Goal: Task Accomplishment & Management: Use online tool/utility

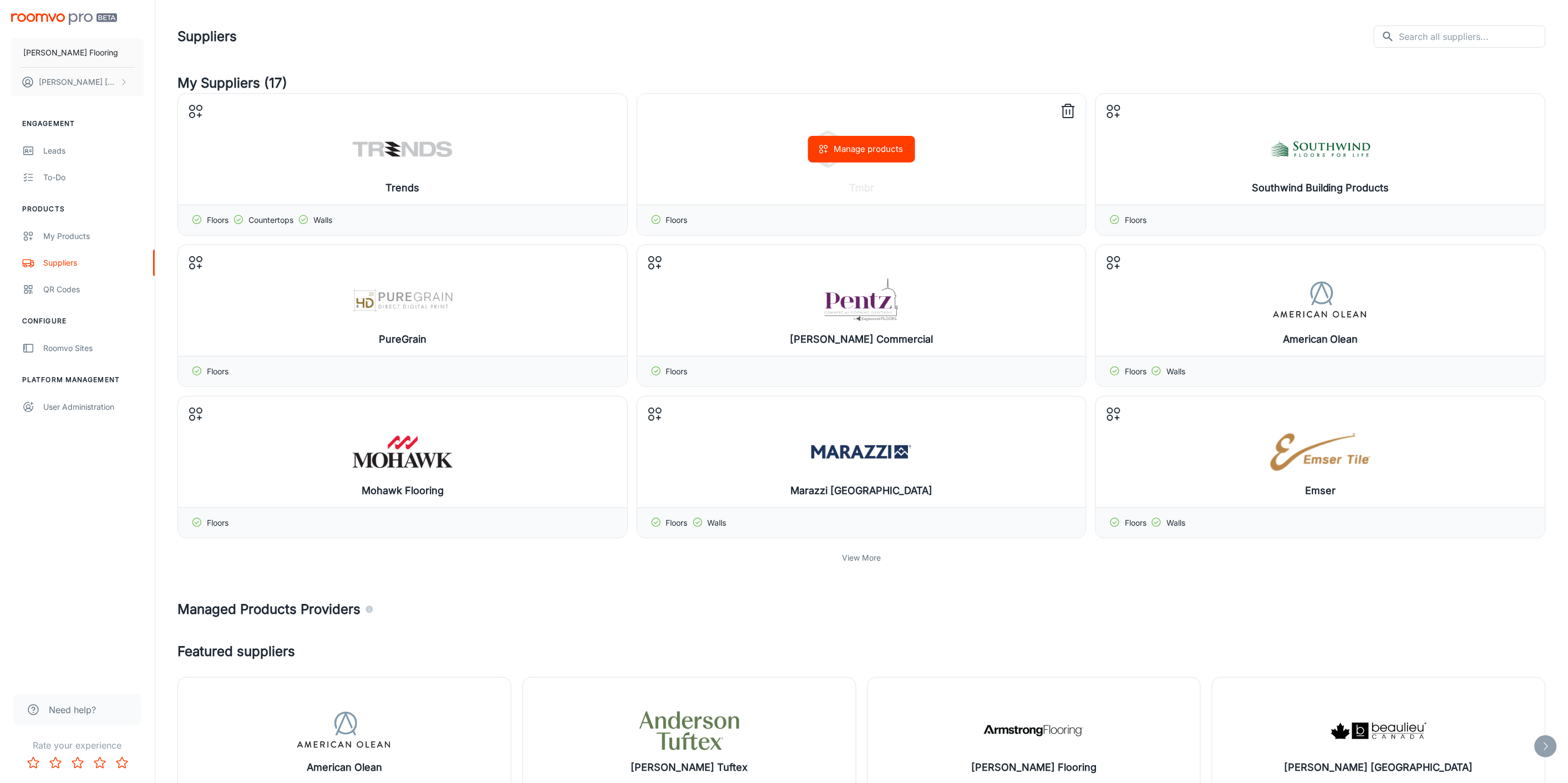
click at [1067, 110] on line at bounding box center [1067, 112] width 0 height 4
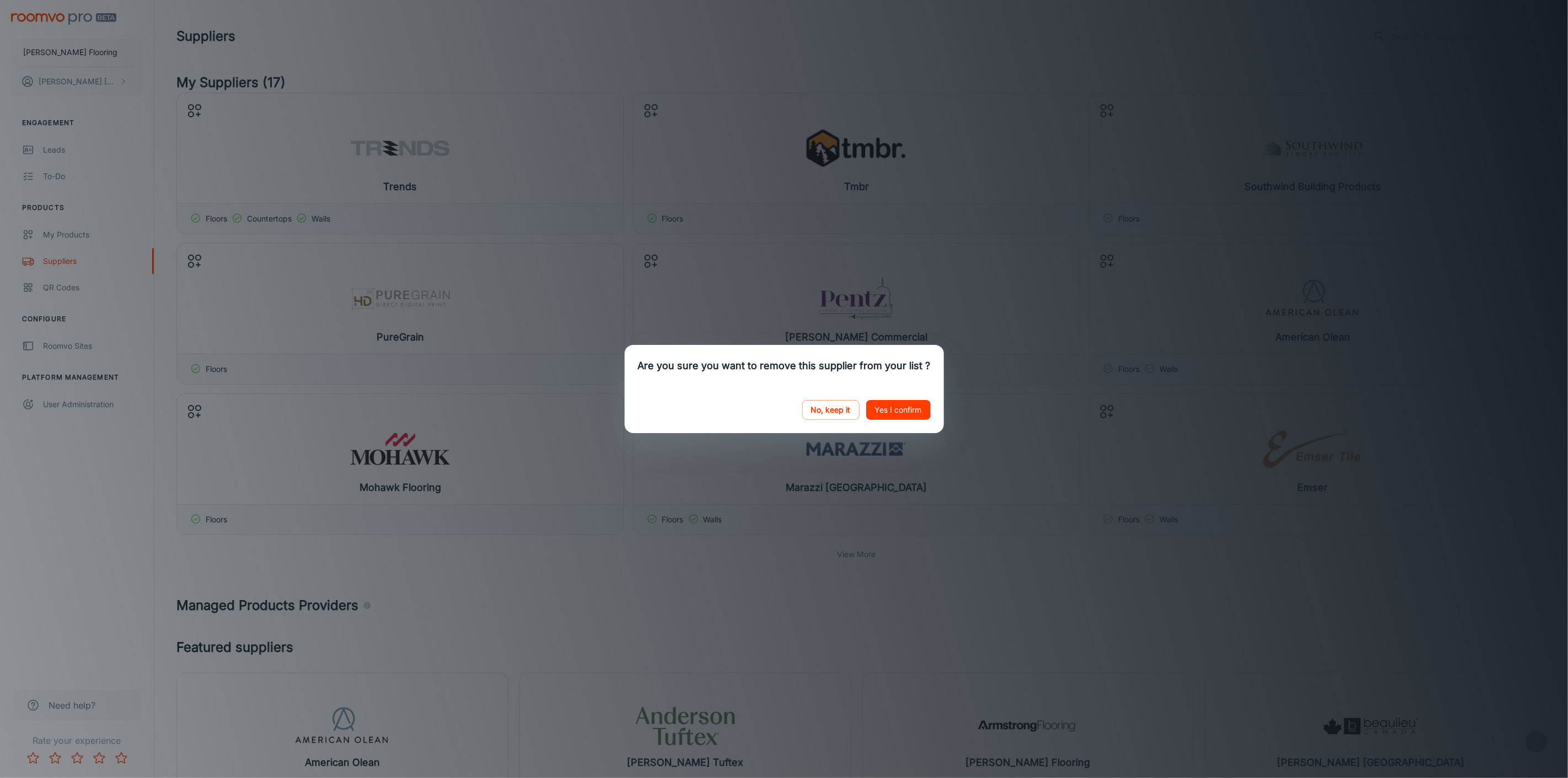
click at [889, 406] on button "Yes I confirm" at bounding box center [898, 410] width 64 height 20
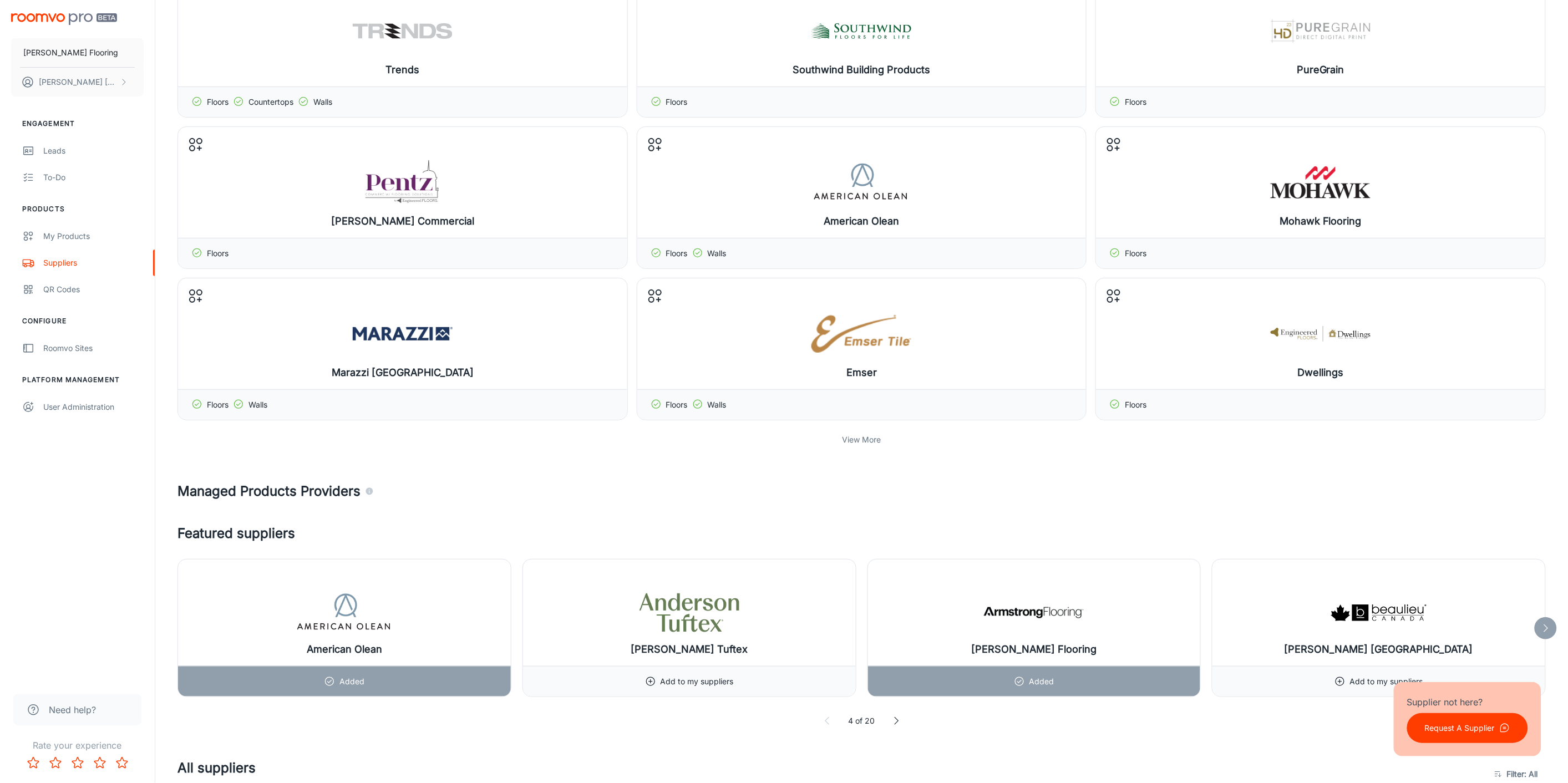
scroll to position [123, 0]
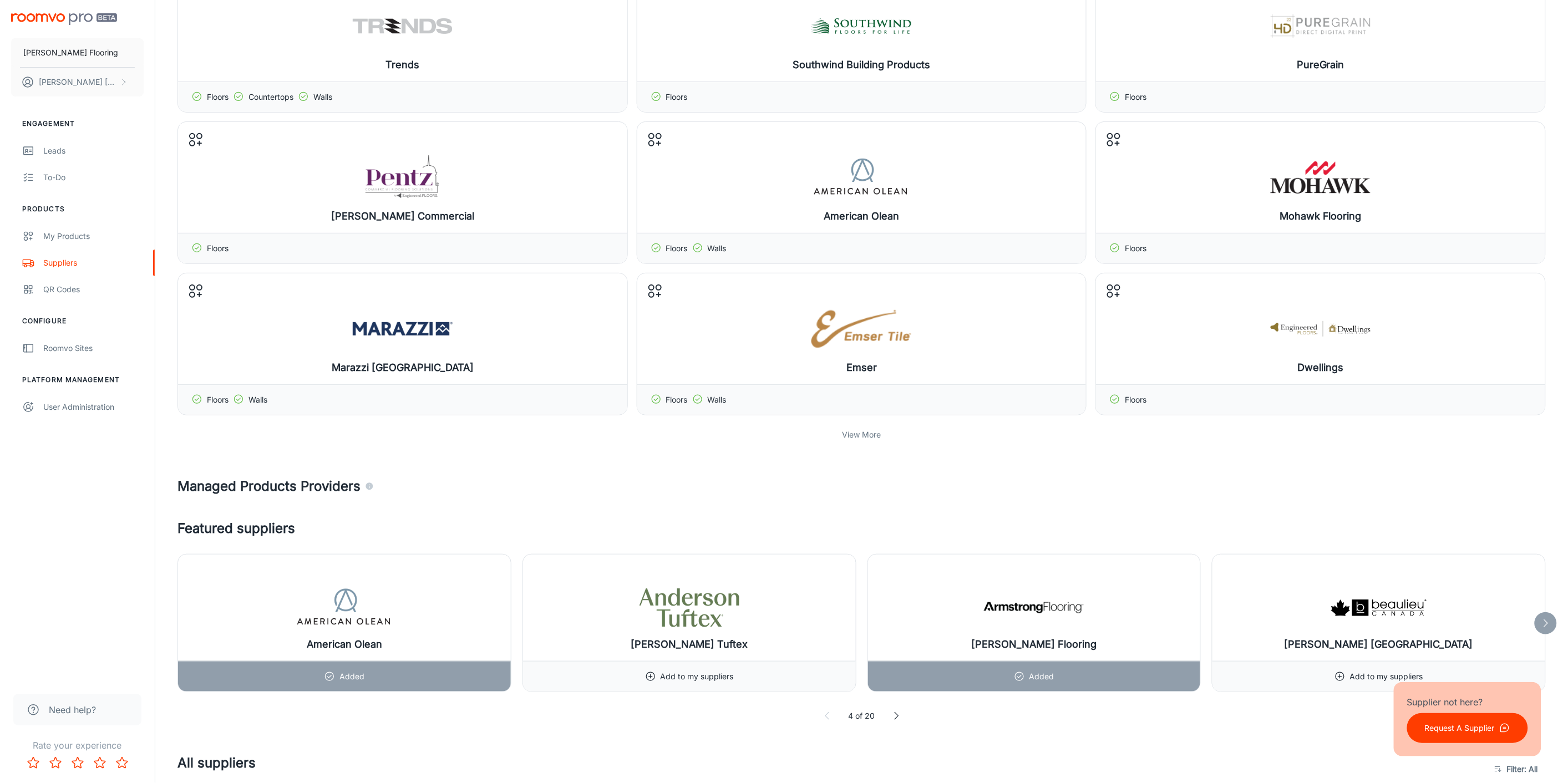
click at [868, 436] on p "View More" at bounding box center [862, 434] width 39 height 12
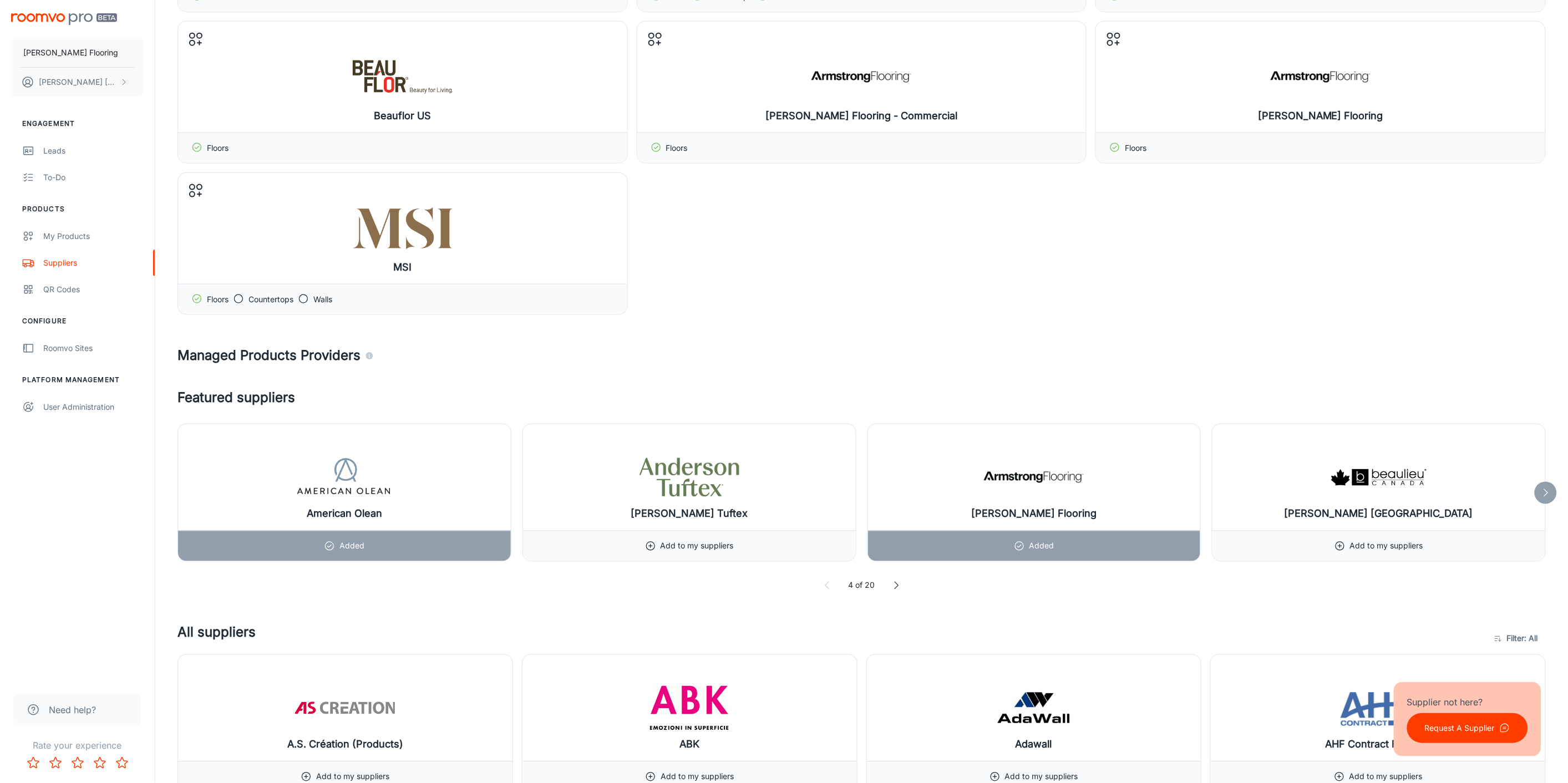
scroll to position [739, 0]
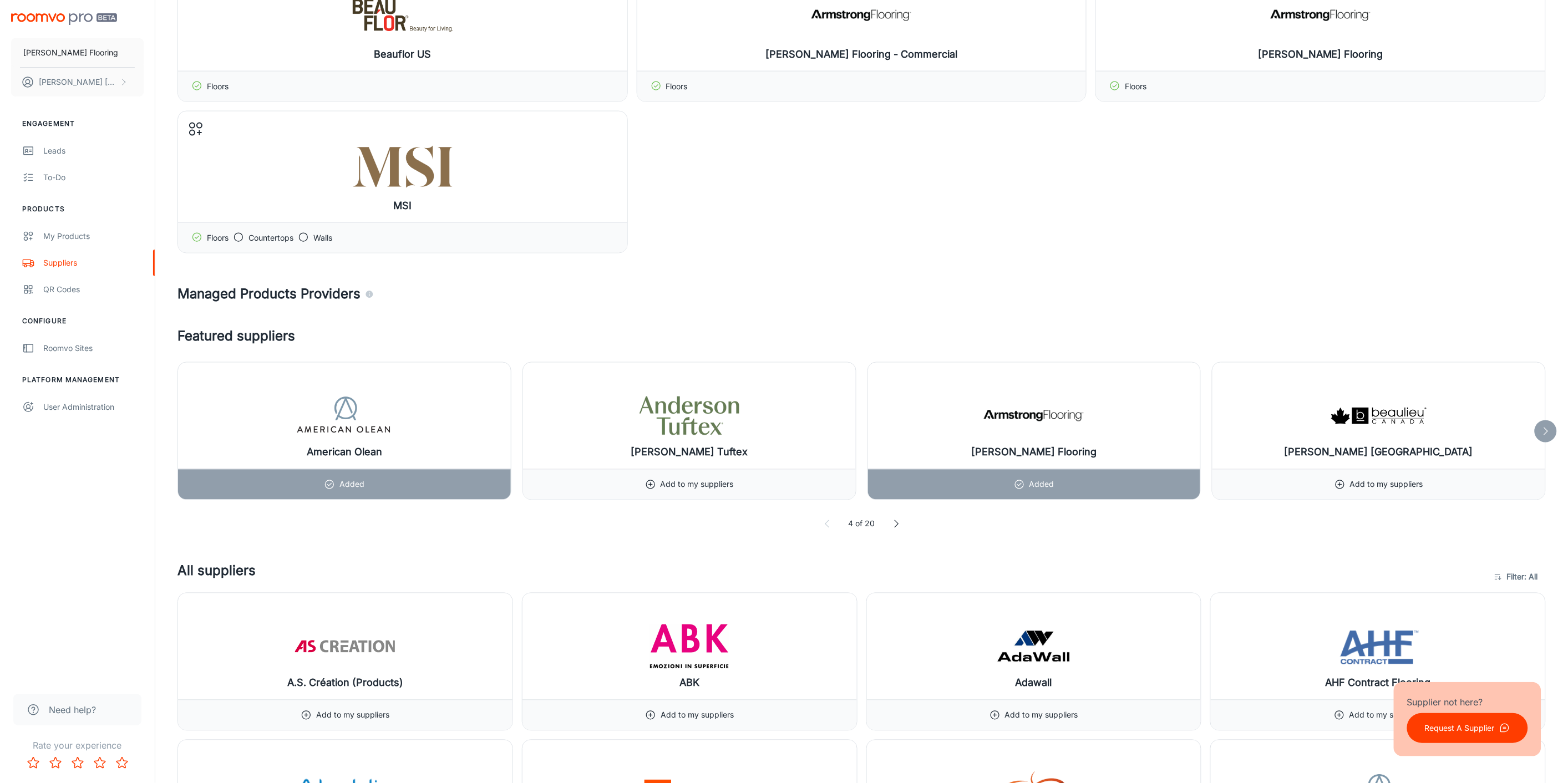
click at [1544, 431] on icon at bounding box center [1546, 431] width 11 height 11
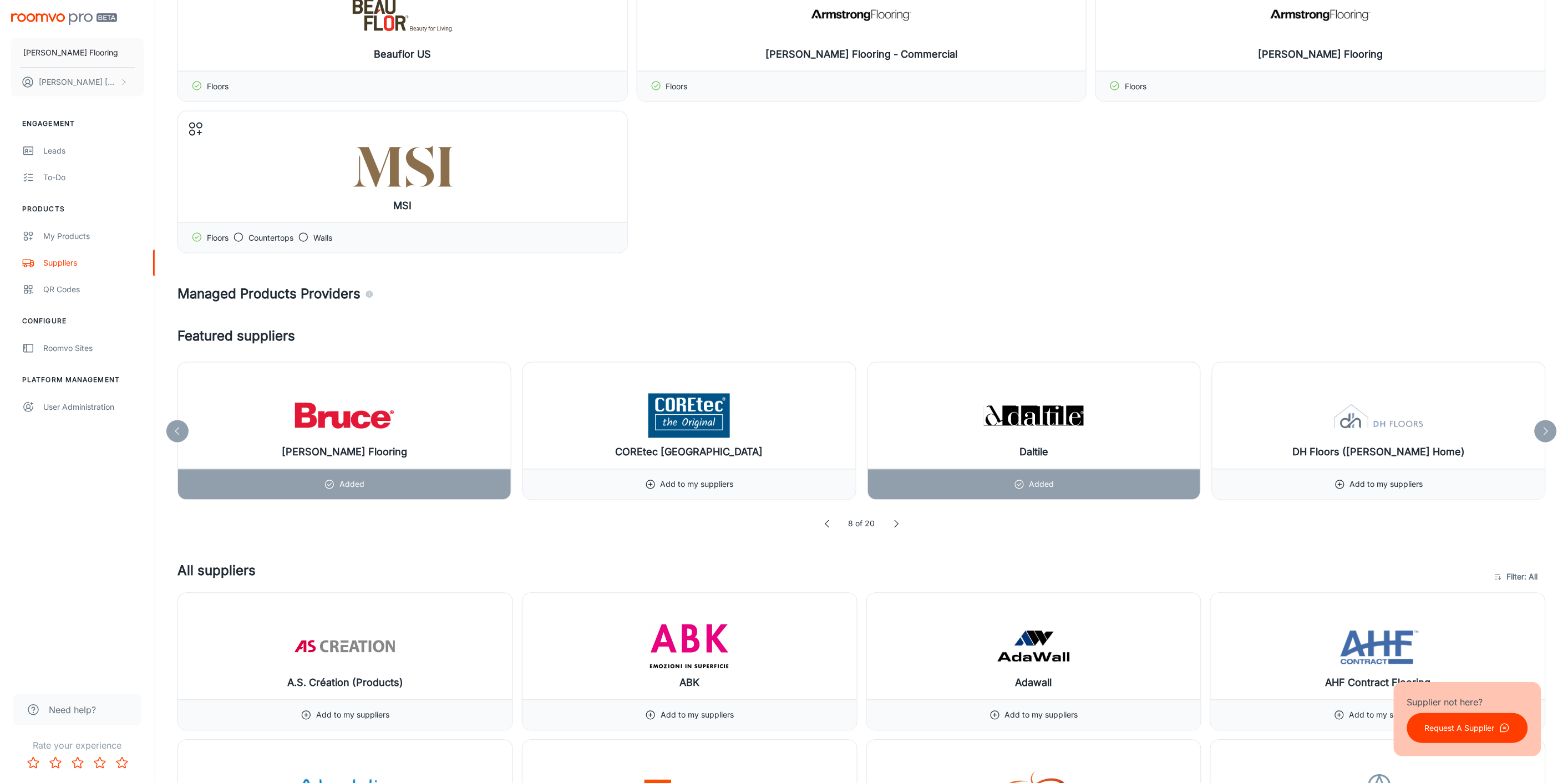
click at [1544, 431] on icon at bounding box center [1546, 431] width 11 height 11
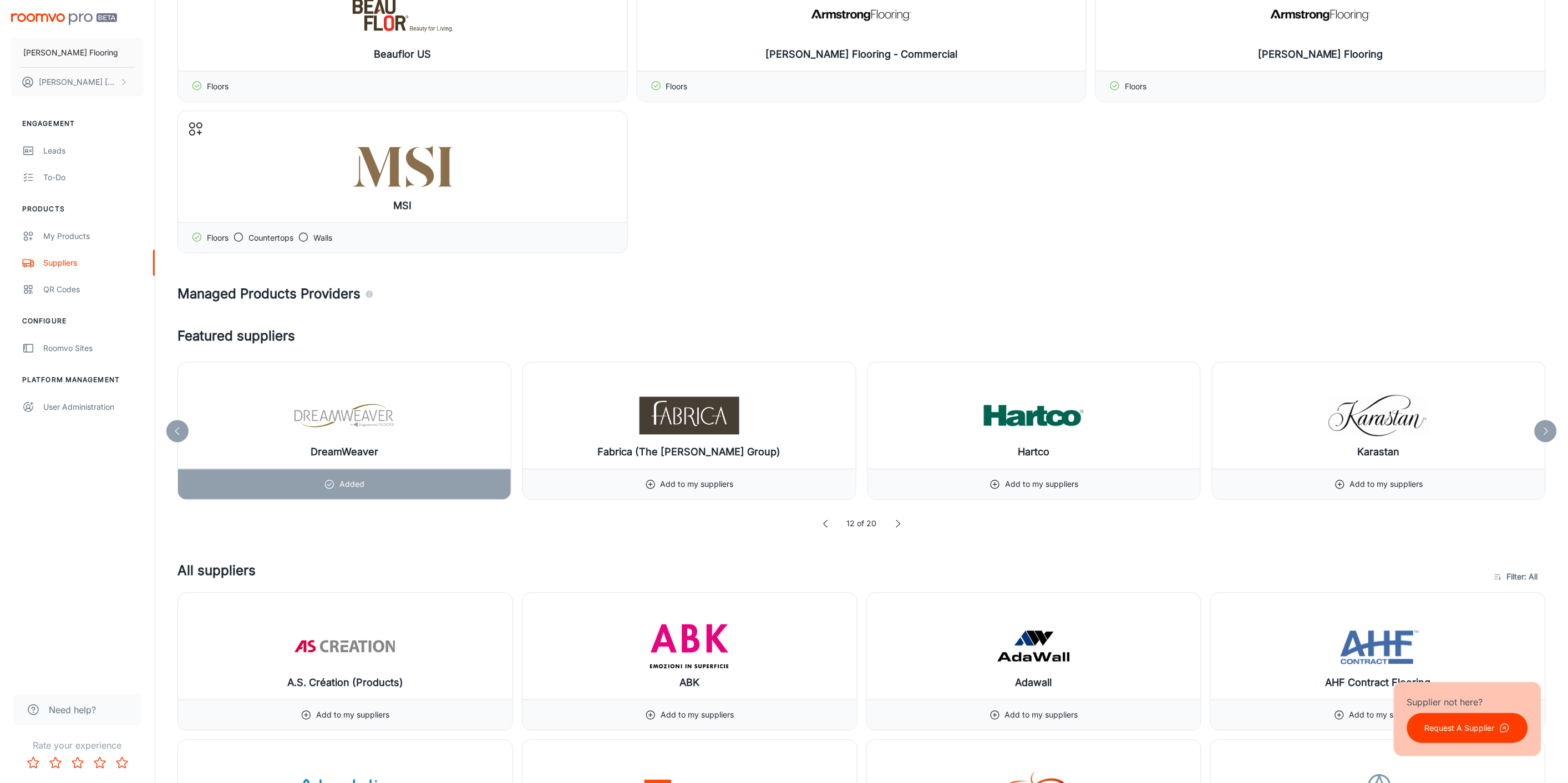
click at [1544, 431] on icon at bounding box center [1546, 431] width 11 height 11
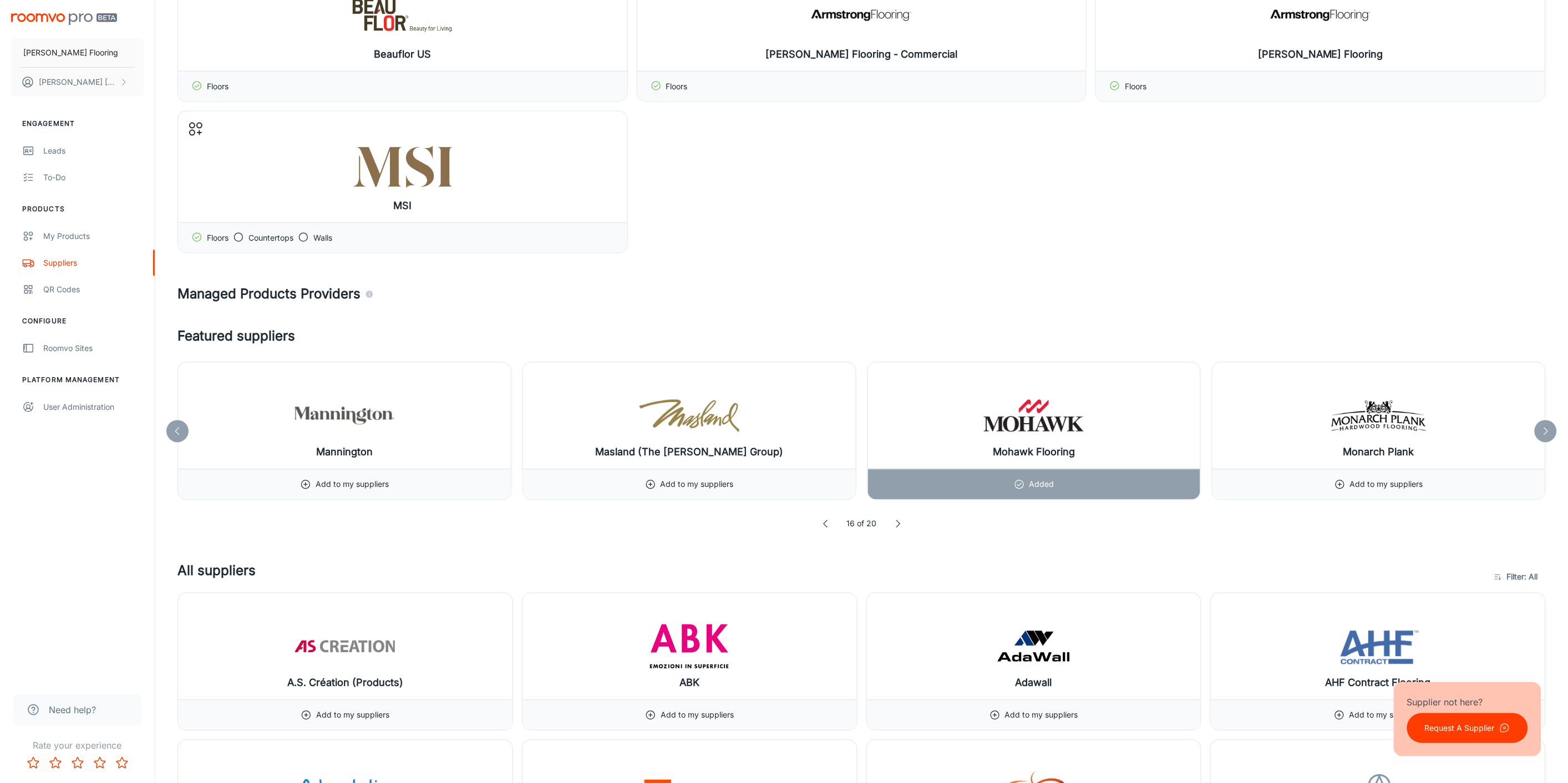
click at [1544, 431] on icon at bounding box center [1546, 431] width 11 height 11
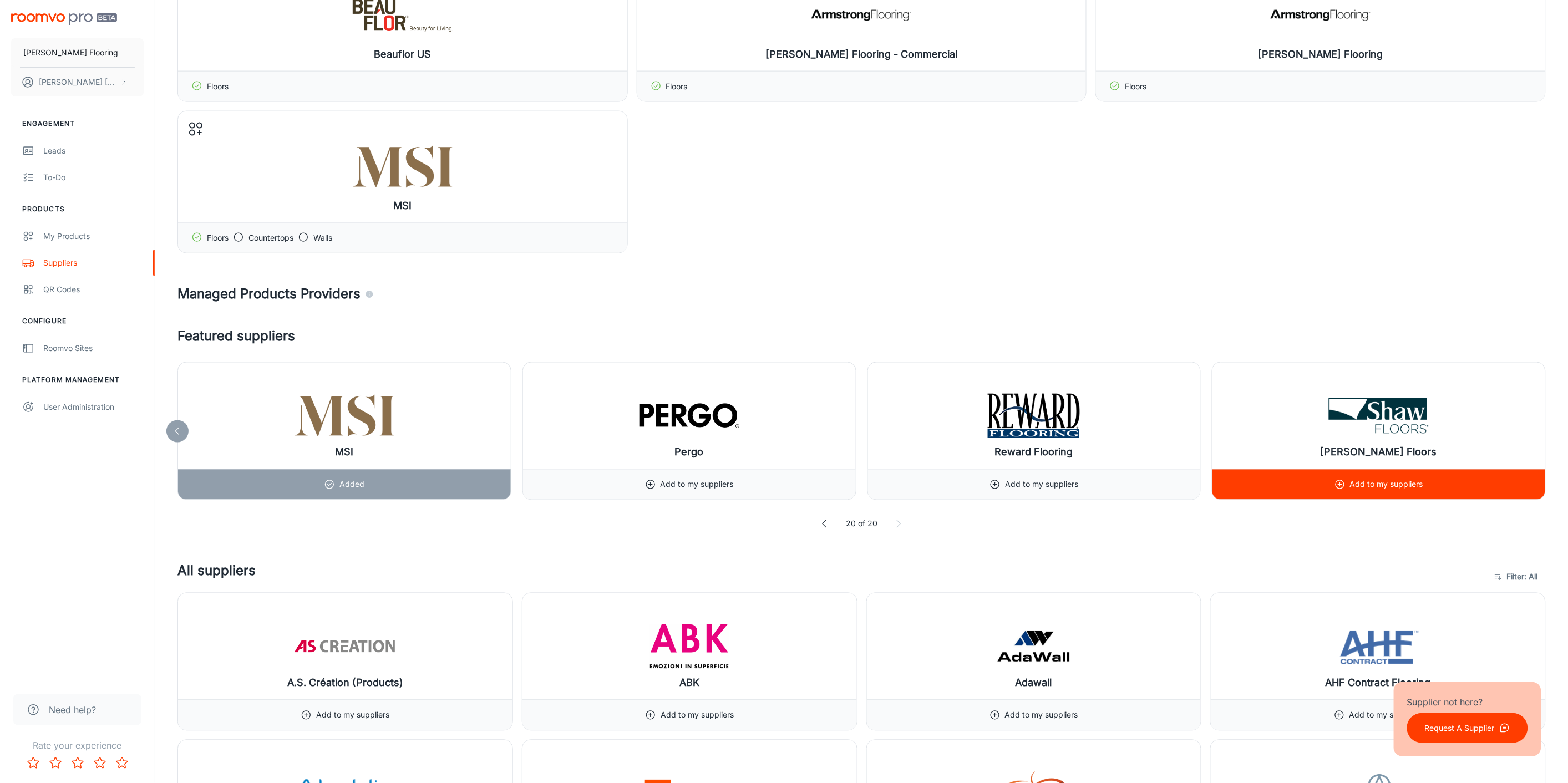
click at [1544, 431] on div "[PERSON_NAME] Floors" at bounding box center [1379, 416] width 333 height 106
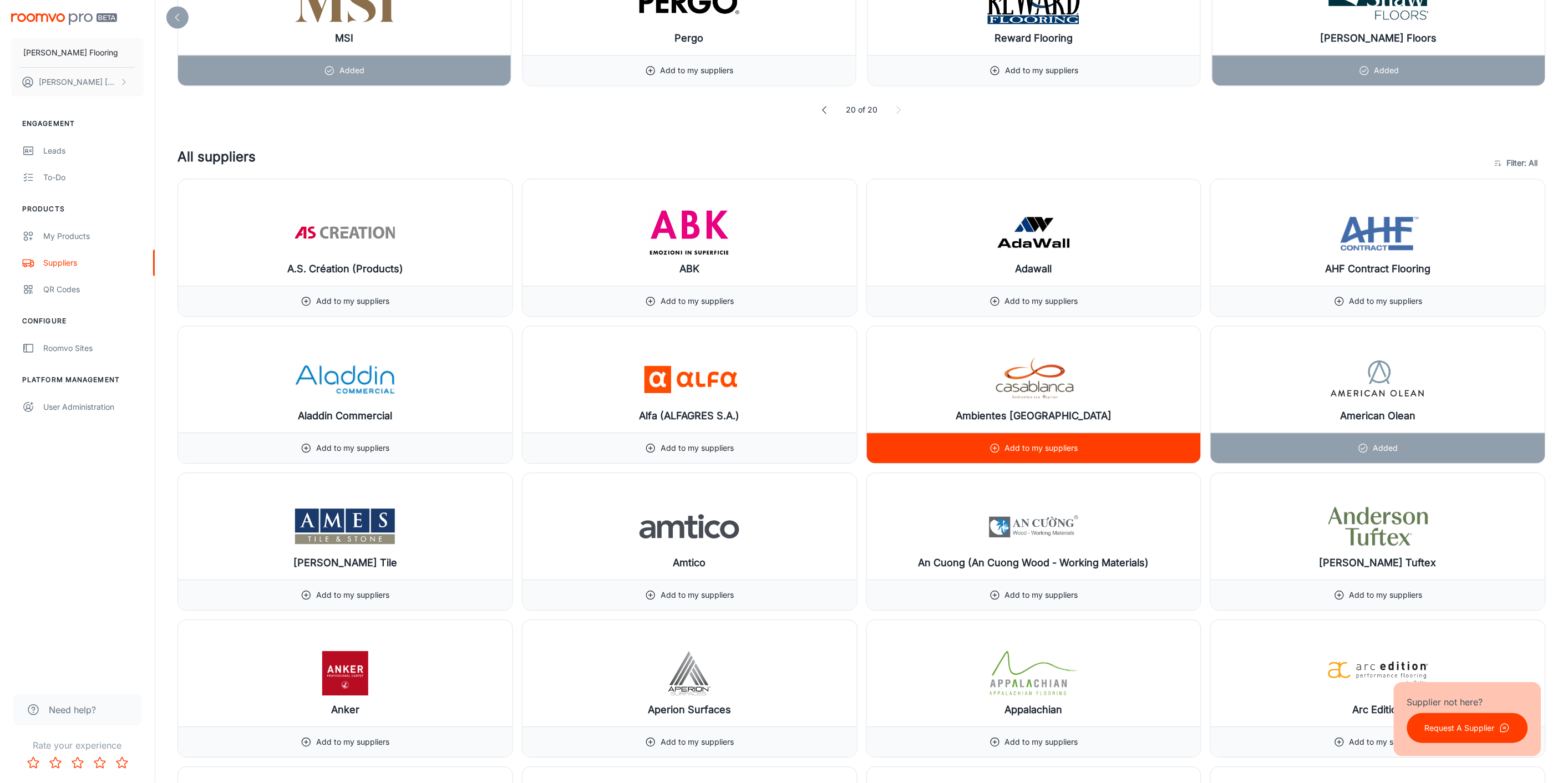
scroll to position [1171, 0]
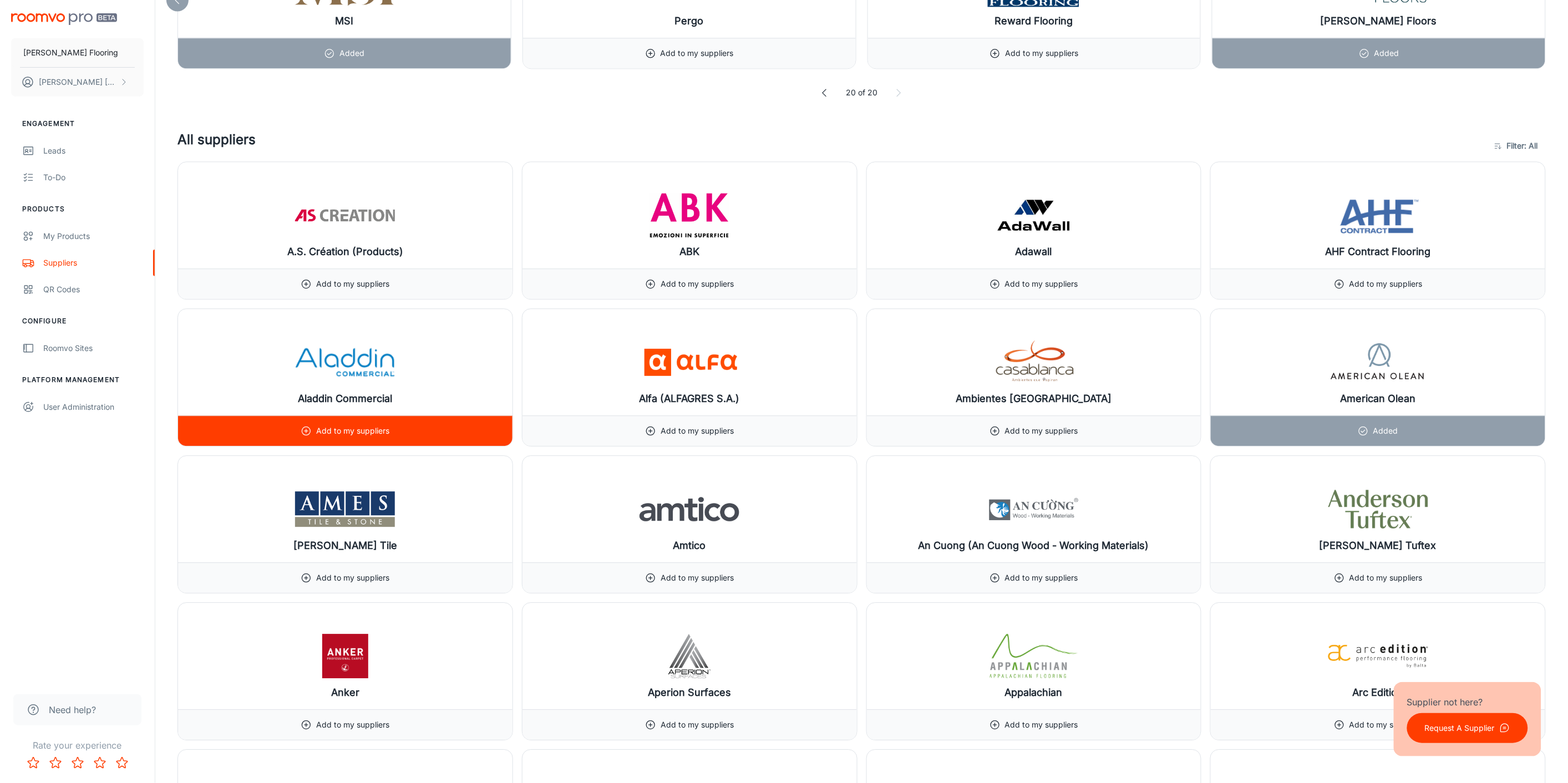
click at [367, 424] on div "Add to my suppliers" at bounding box center [345, 431] width 89 height 30
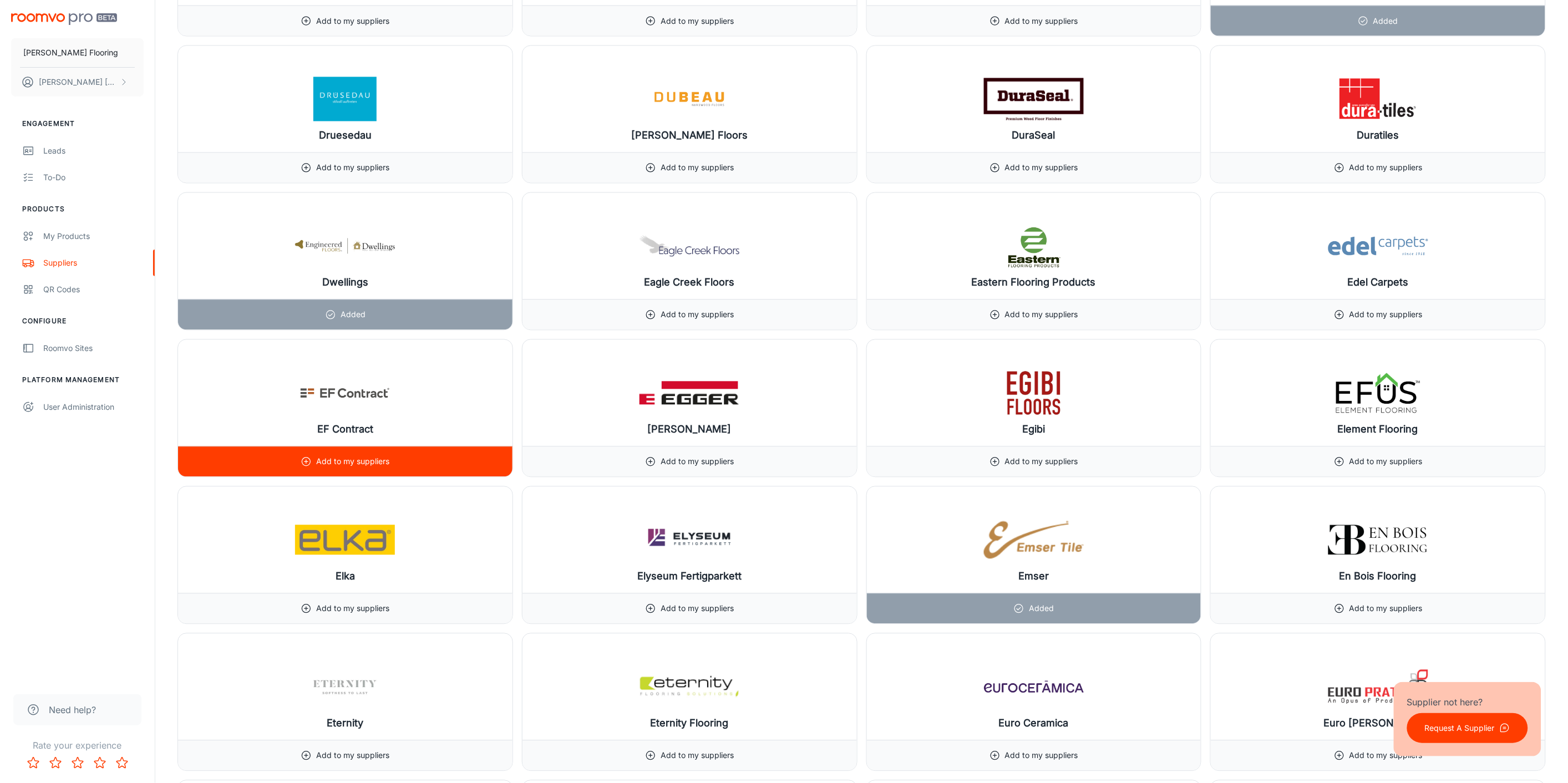
scroll to position [4991, 0]
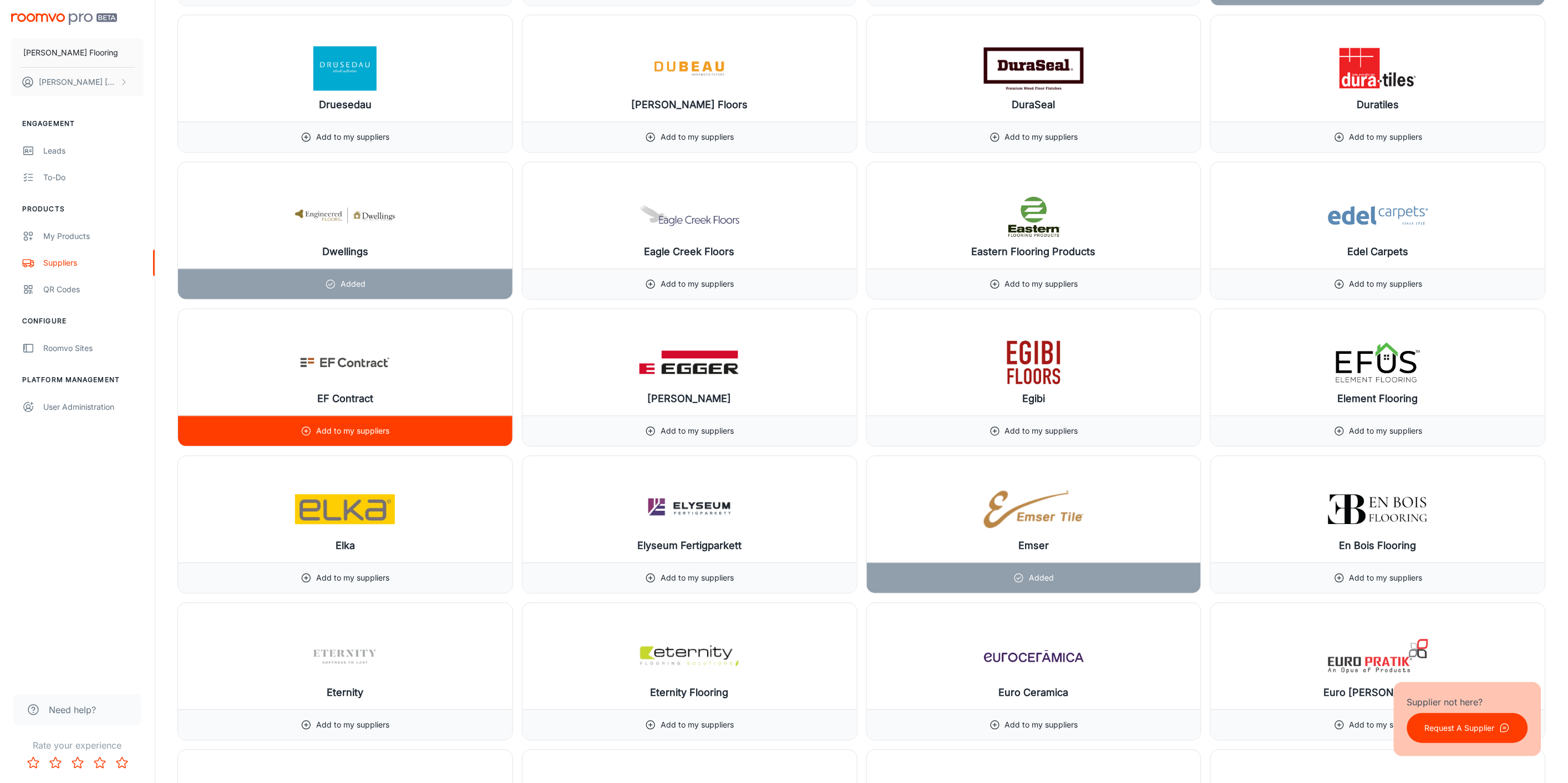
click at [396, 431] on div "Add to my suppliers" at bounding box center [345, 431] width 335 height 30
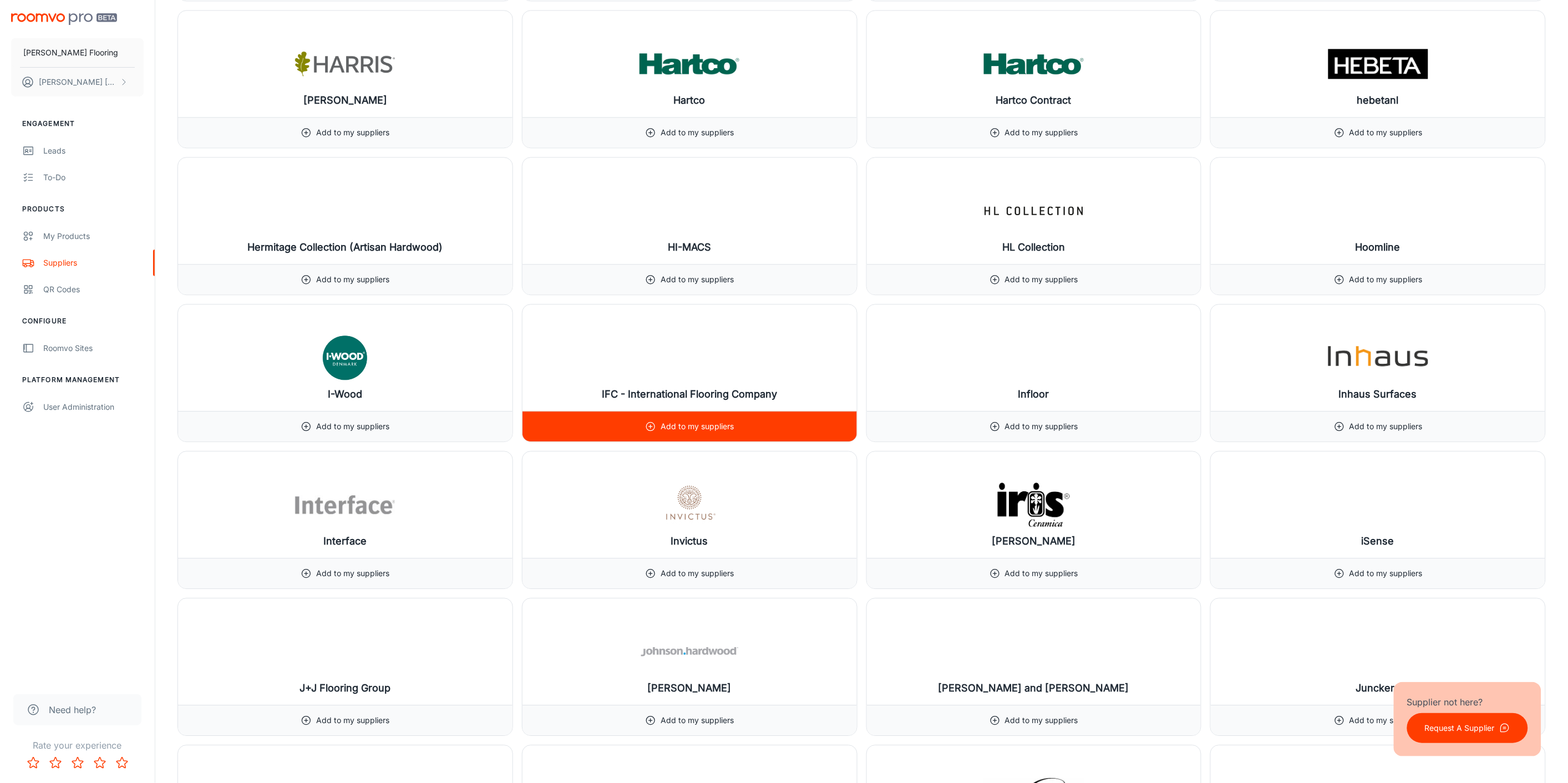
scroll to position [7209, 0]
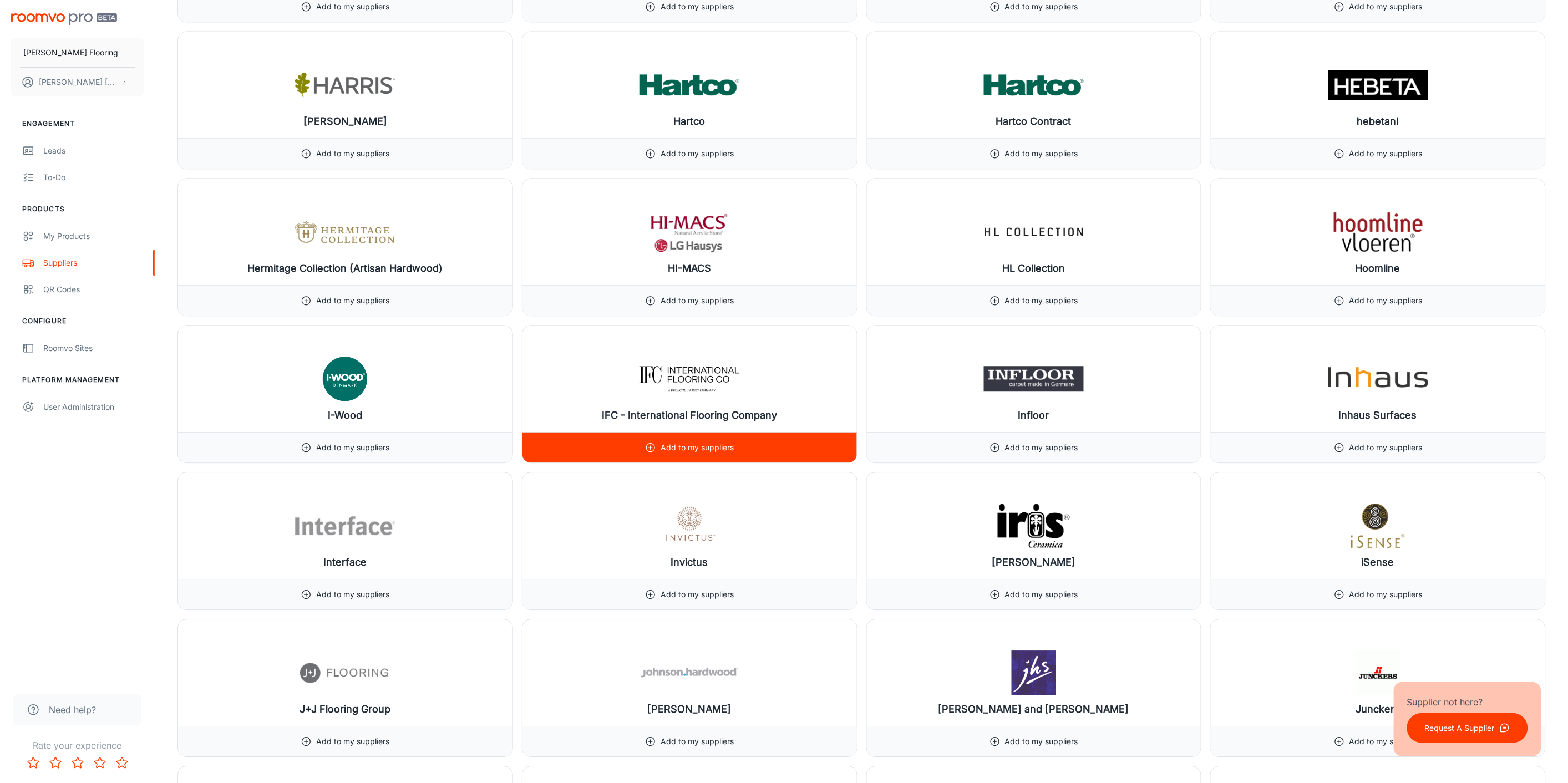
click at [717, 452] on p "Add to my suppliers" at bounding box center [697, 447] width 73 height 12
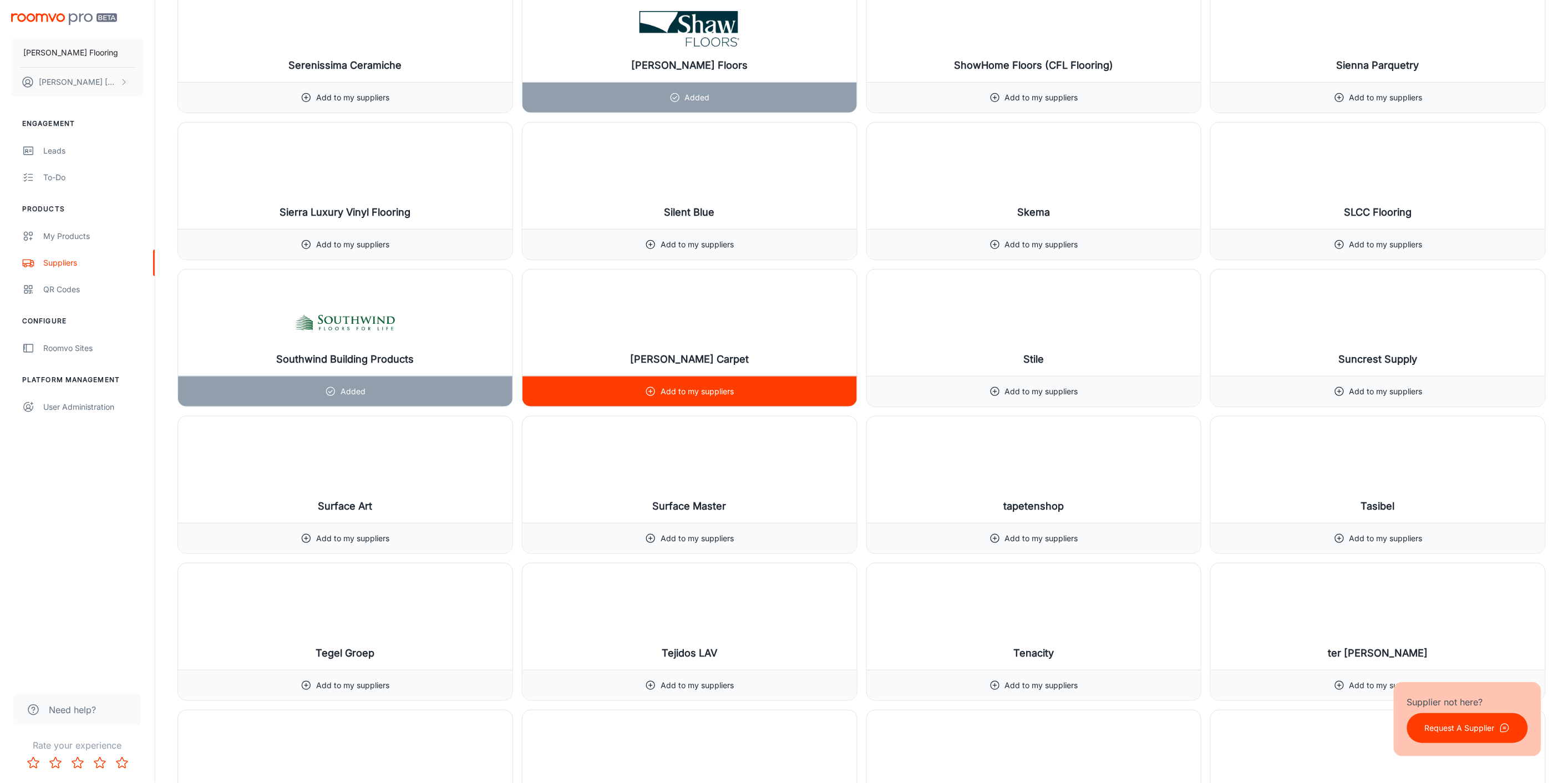
scroll to position [12323, 0]
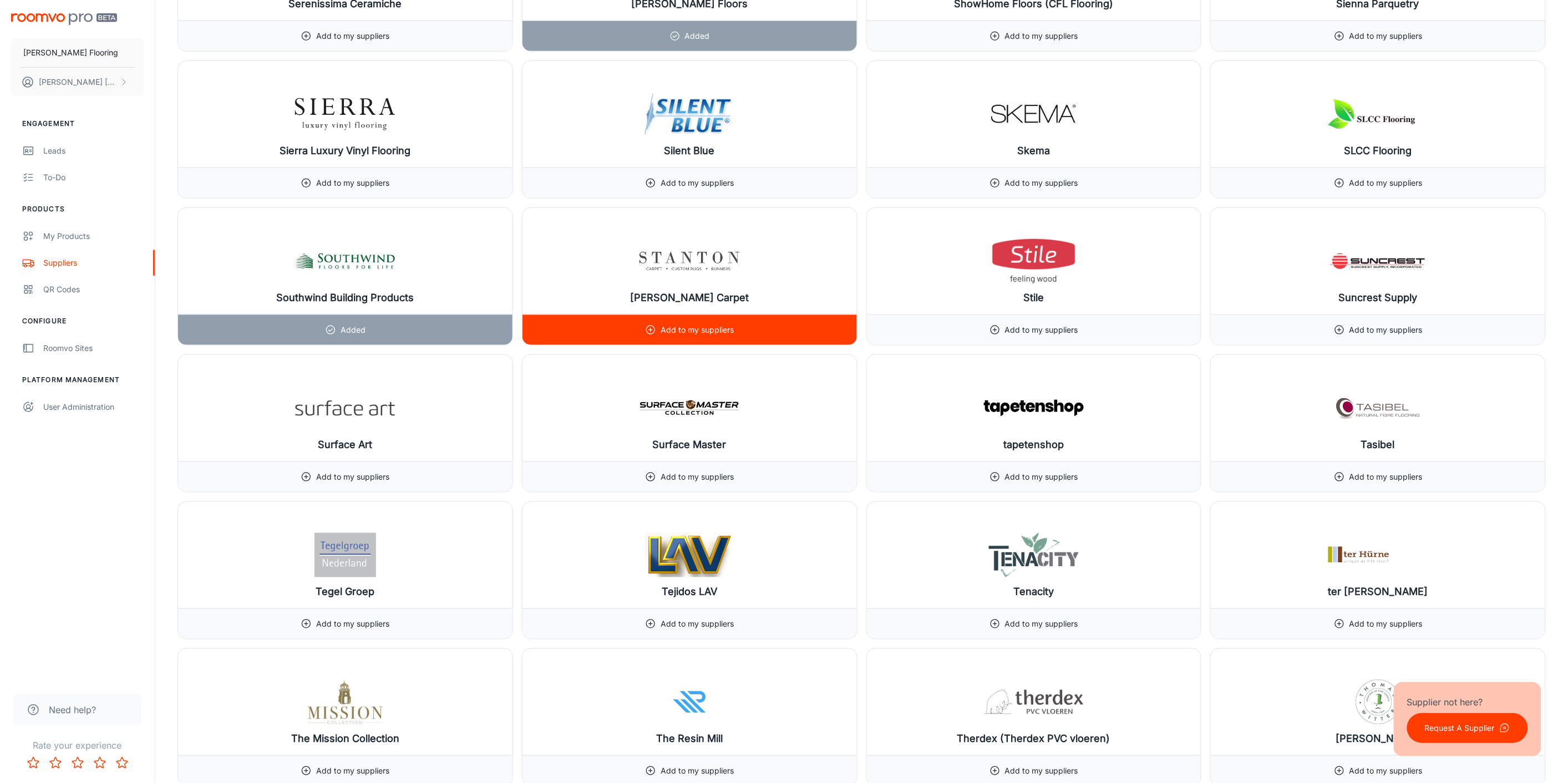
click at [701, 336] on p "Add to my suppliers" at bounding box center [697, 329] width 73 height 12
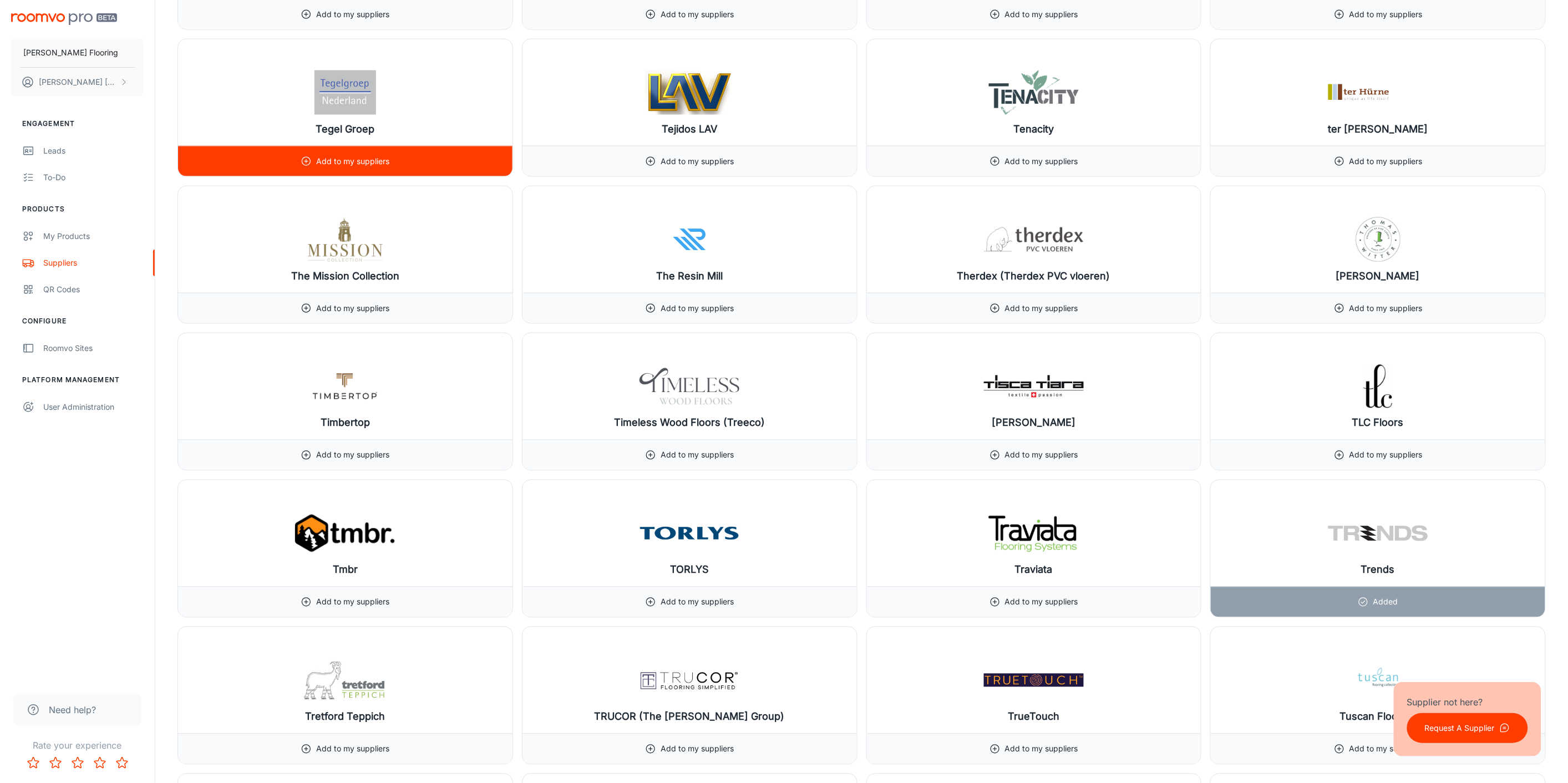
scroll to position [12698, 0]
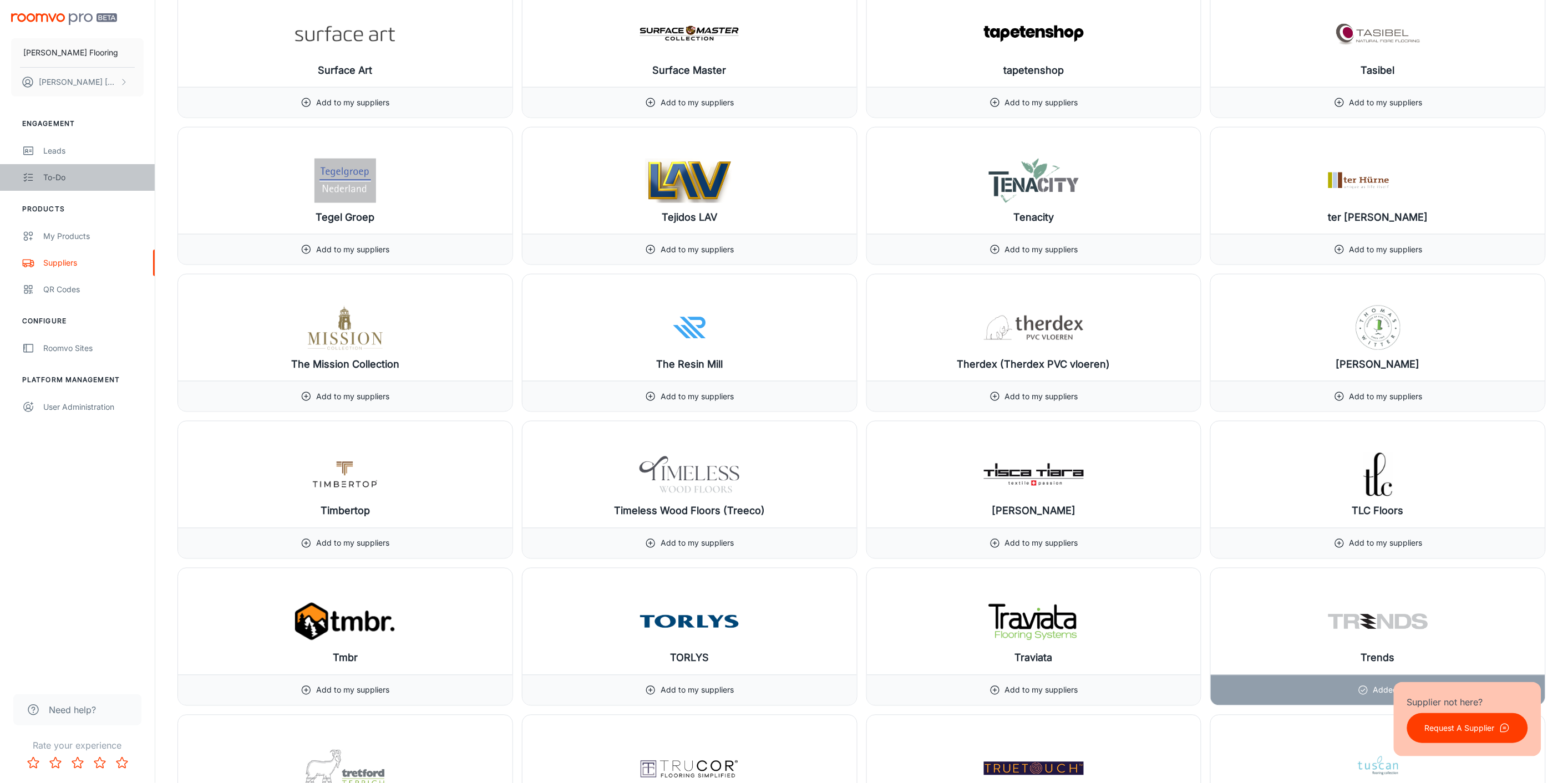
click at [51, 180] on div "To-do" at bounding box center [93, 177] width 101 height 12
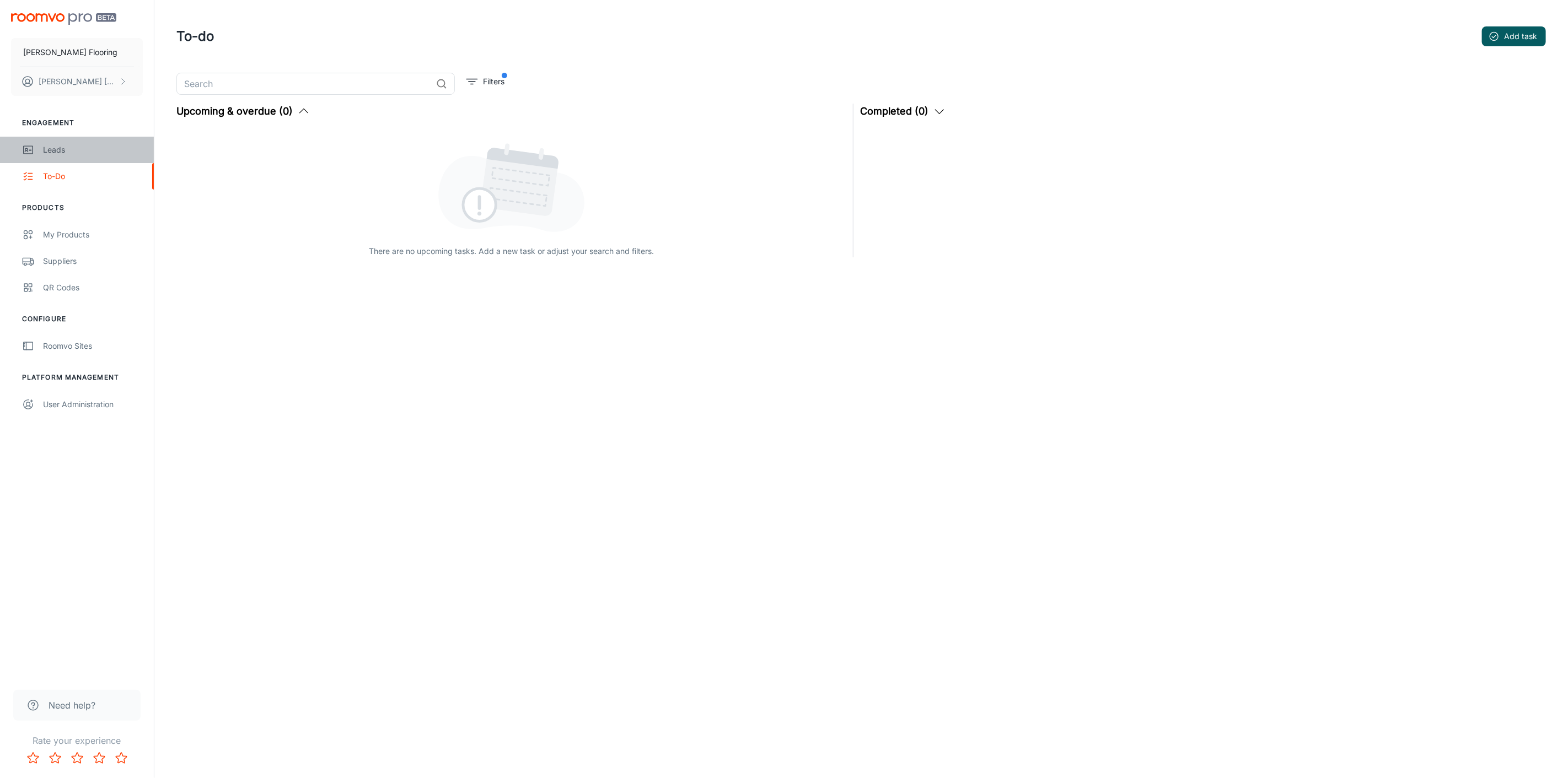
click at [66, 153] on div "Leads" at bounding box center [93, 150] width 100 height 12
